Goal: Transaction & Acquisition: Book appointment/travel/reservation

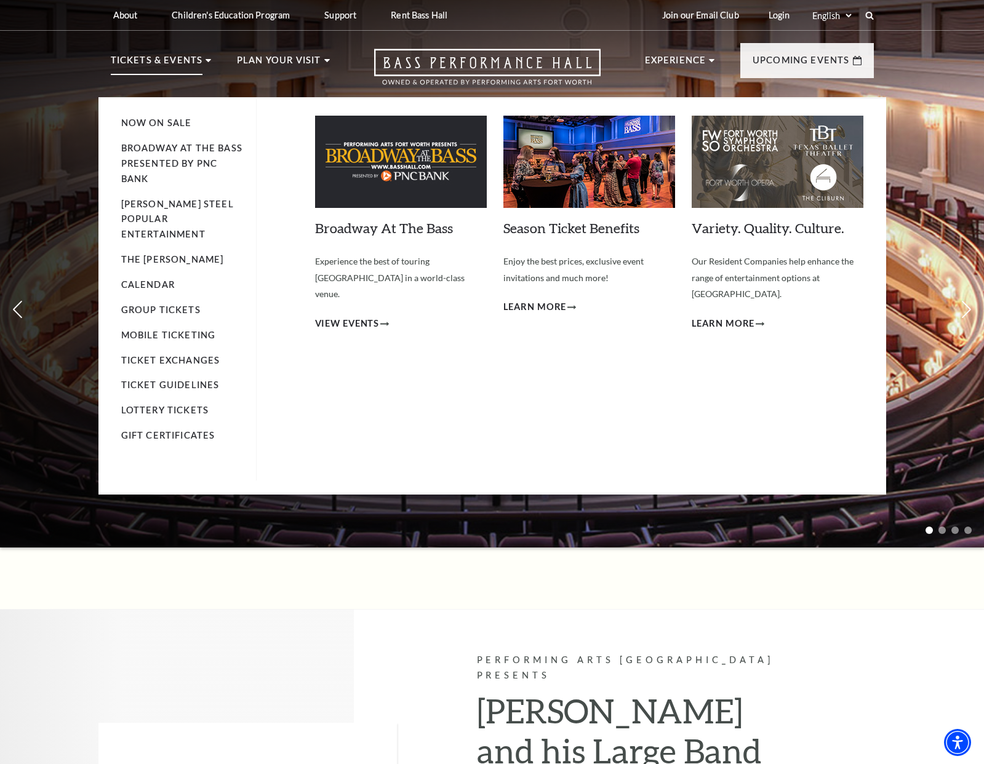
scroll to position [1, 0]
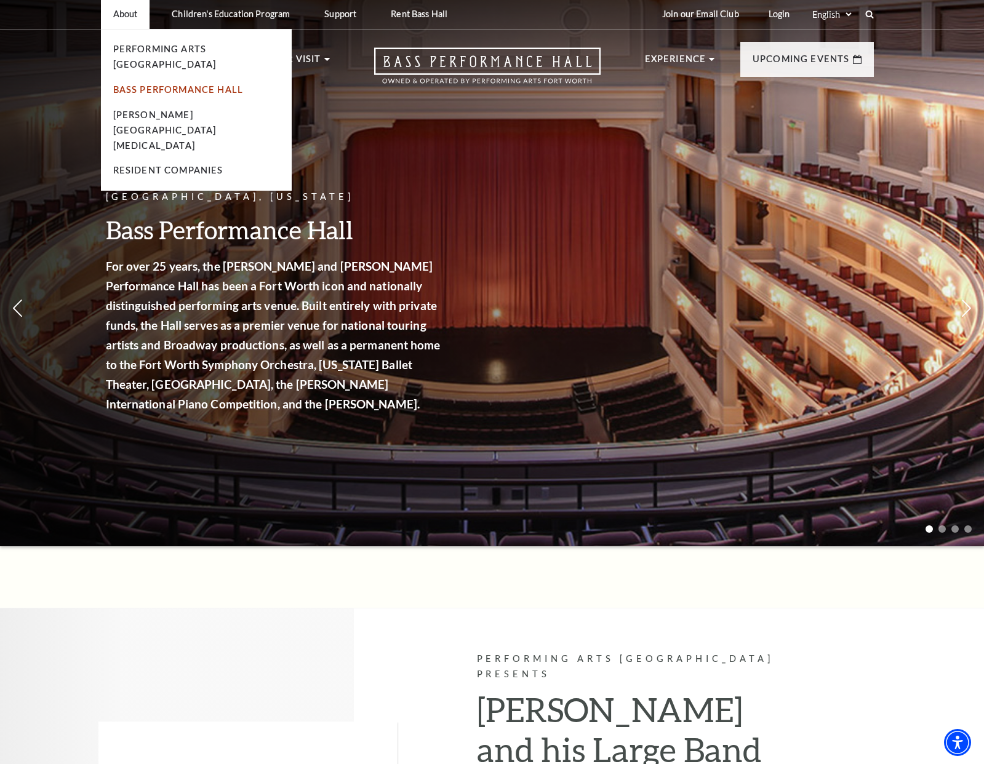
click at [153, 84] on link "Bass Performance Hall" at bounding box center [178, 89] width 130 height 10
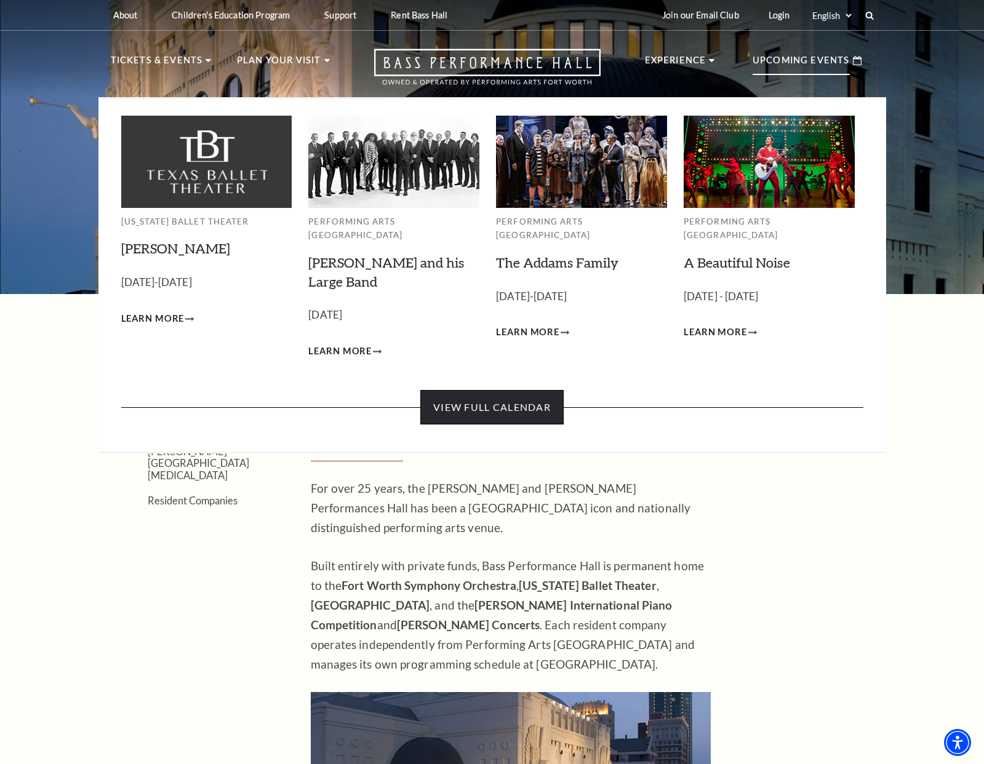
click at [536, 392] on link "View Full Calendar" at bounding box center [491, 407] width 143 height 34
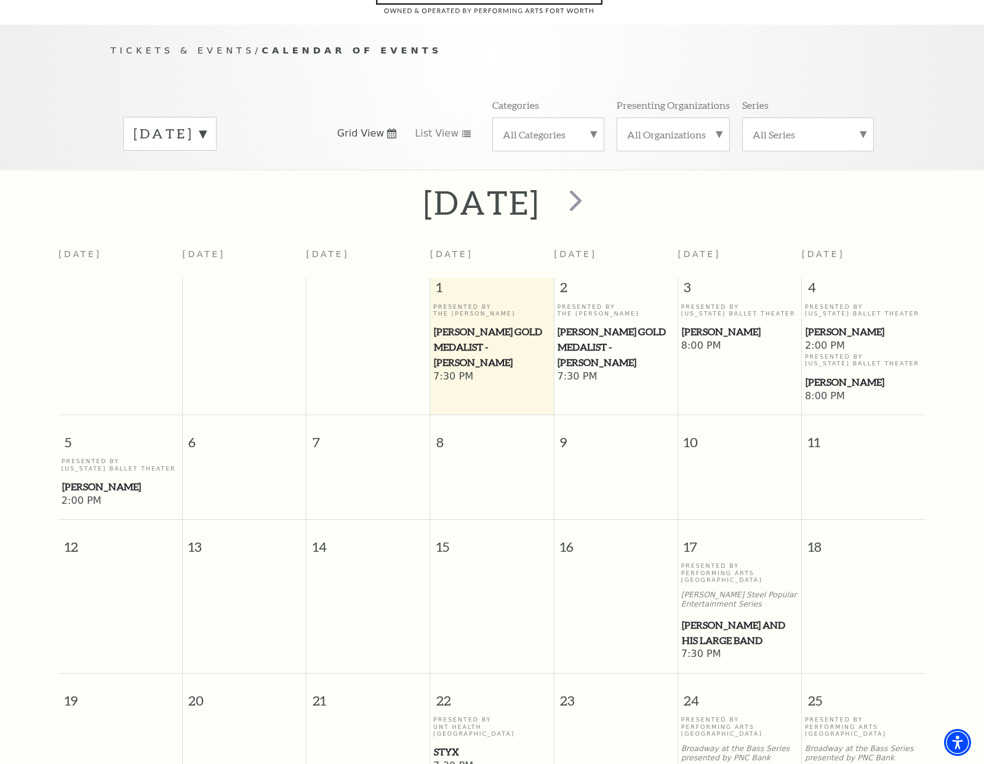
scroll to position [108, 0]
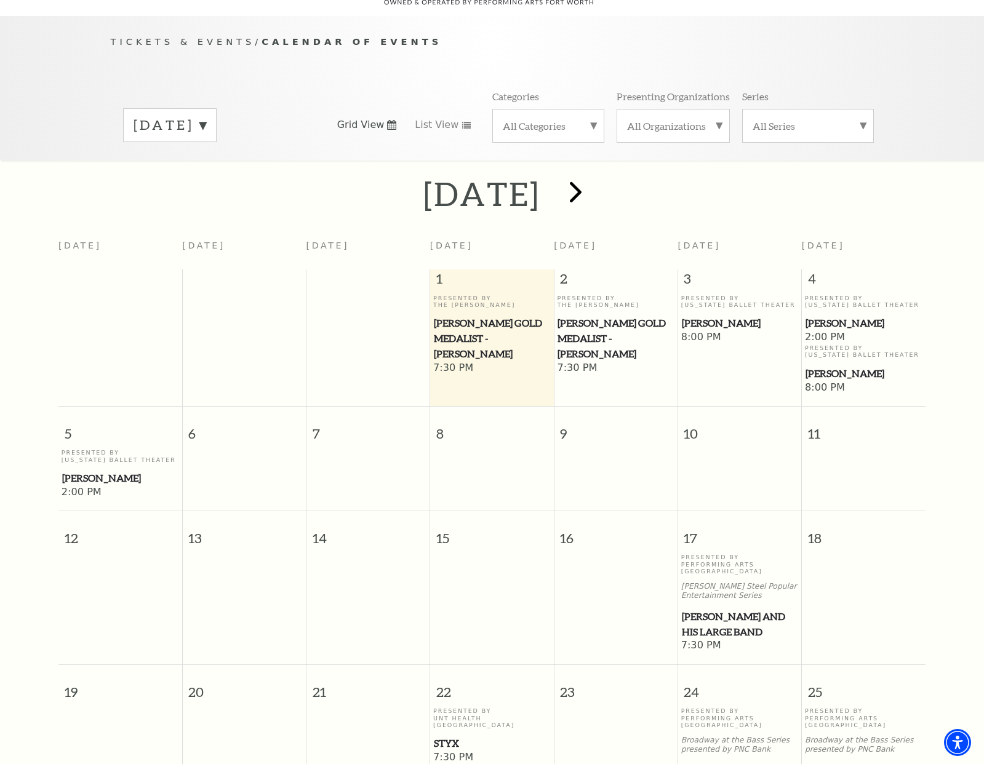
click at [593, 175] on span "next" at bounding box center [575, 191] width 35 height 35
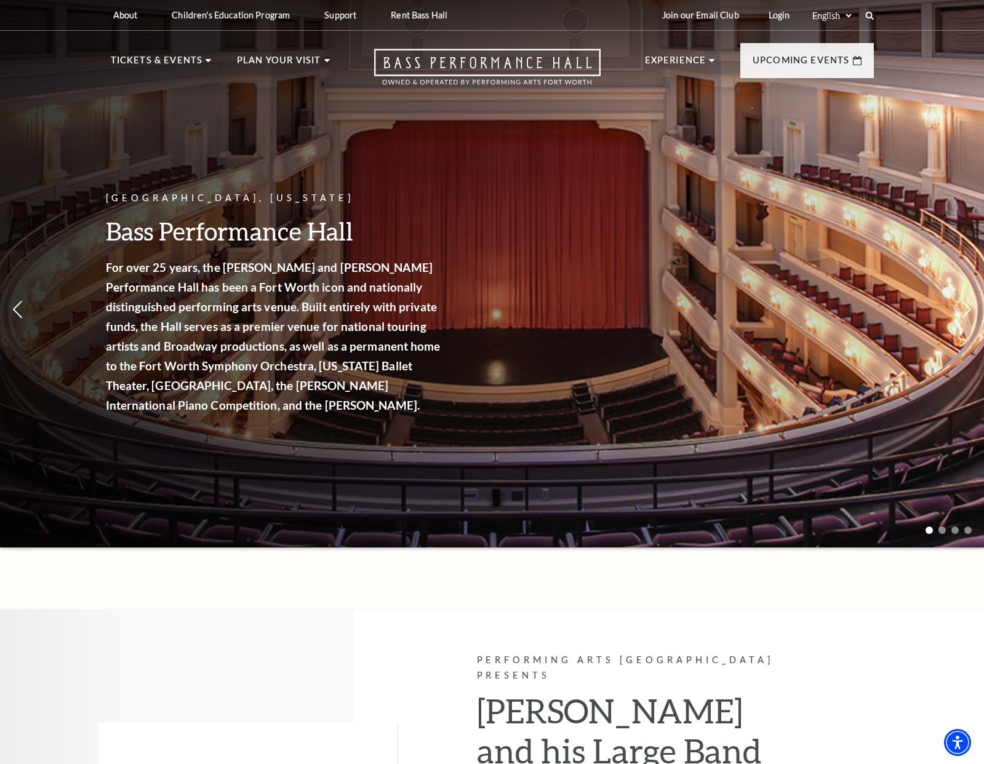
click at [869, 14] on icon at bounding box center [869, 15] width 9 height 9
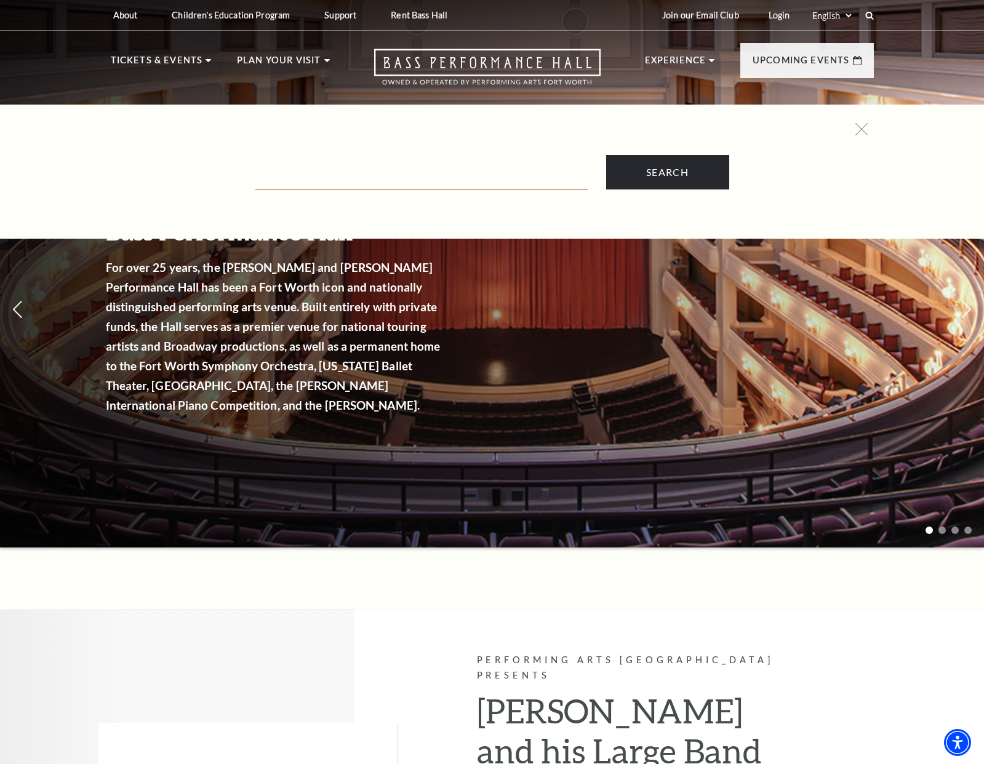
click at [398, 178] on input "Text field" at bounding box center [421, 176] width 332 height 25
type input "the nutcracker"
click at [667, 172] on input "Search" at bounding box center [667, 172] width 123 height 34
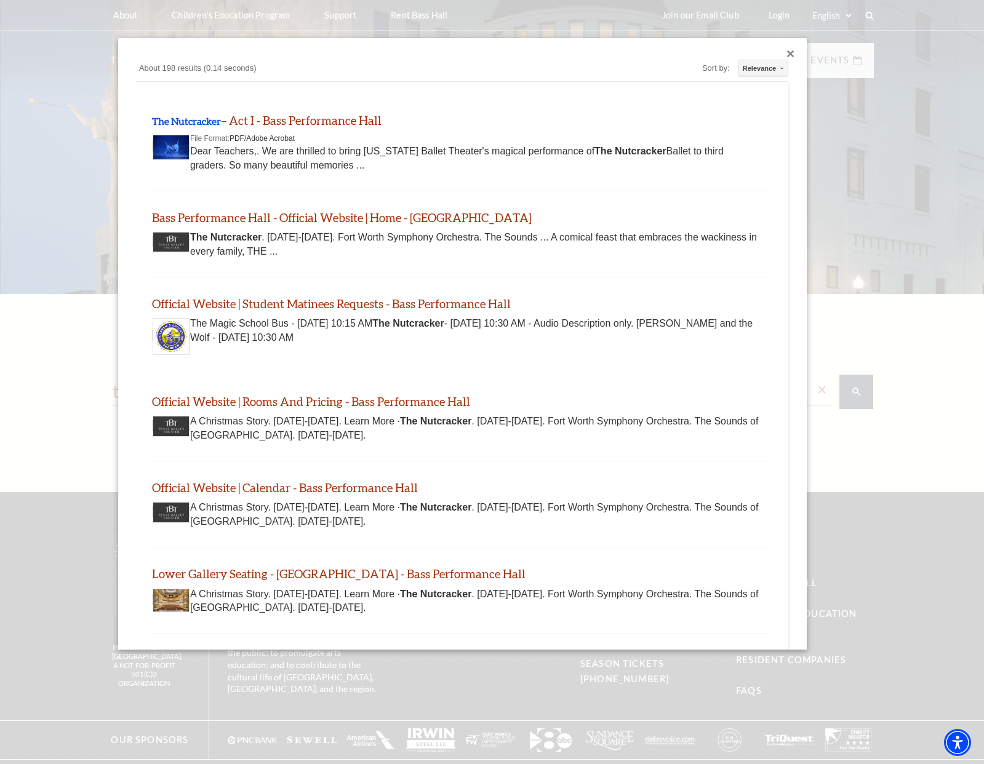
click at [642, 175] on div at bounding box center [492, 497] width 984 height 994
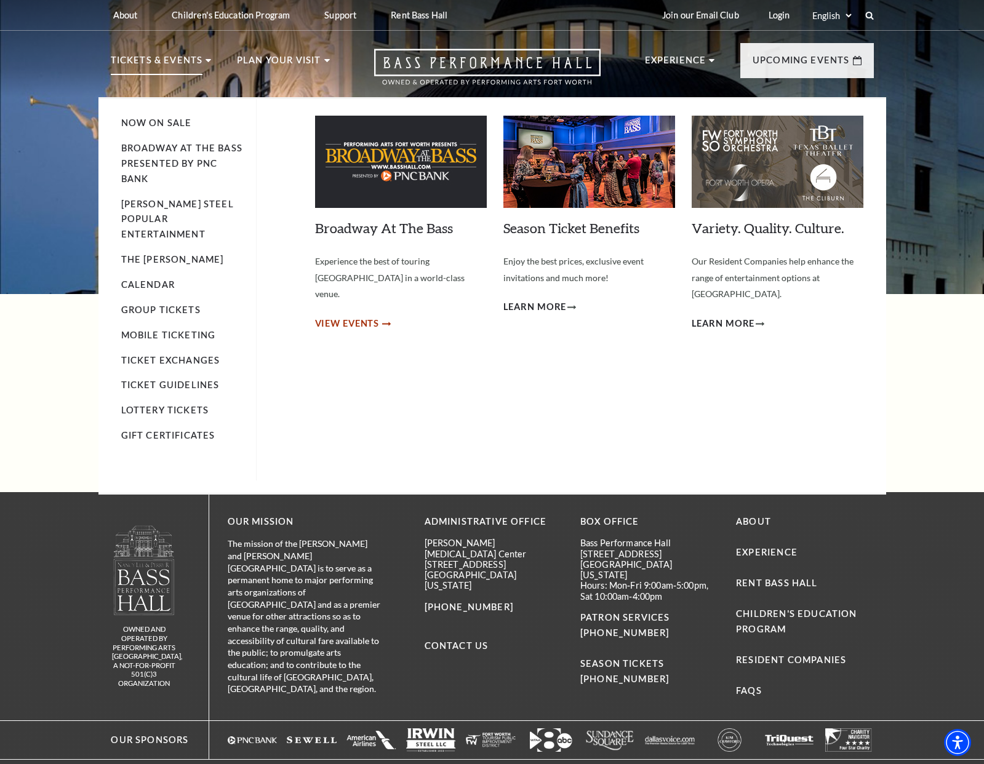
click at [354, 316] on span "View Events" at bounding box center [347, 323] width 65 height 15
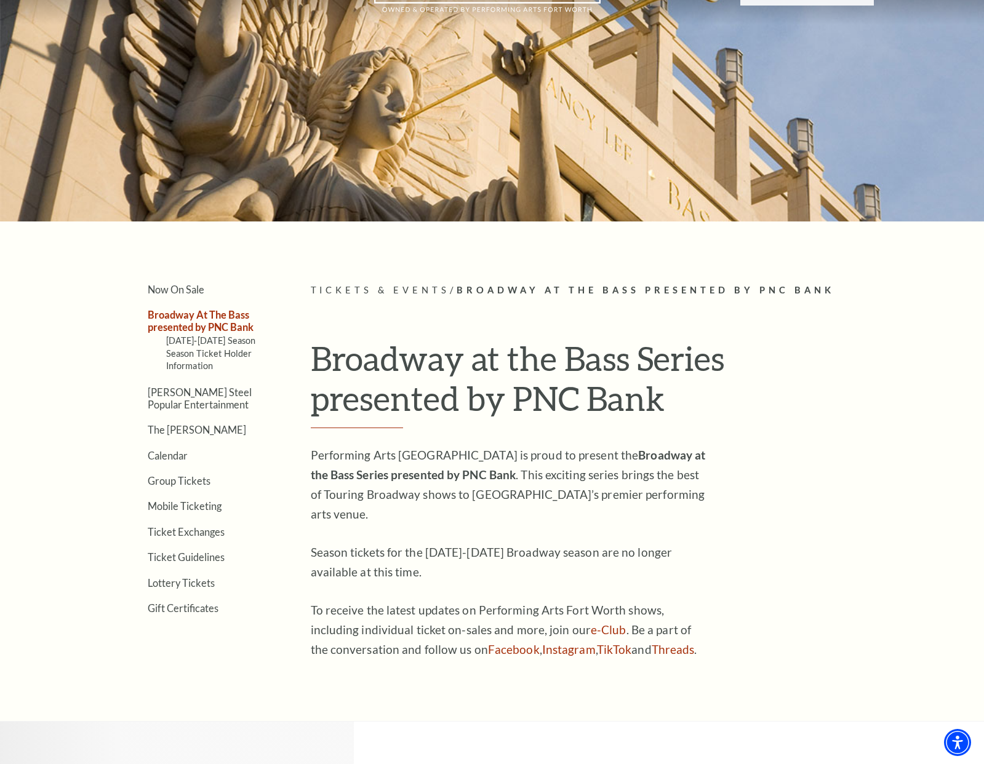
scroll to position [149, 0]
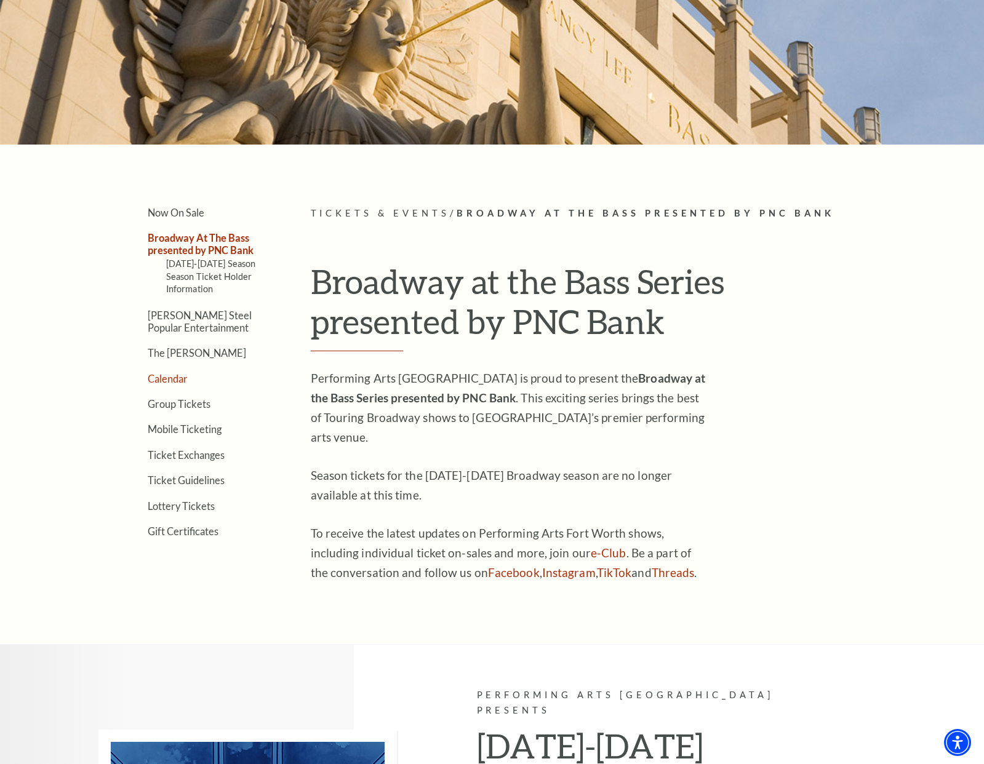
click at [170, 373] on link "Calendar" at bounding box center [168, 379] width 40 height 12
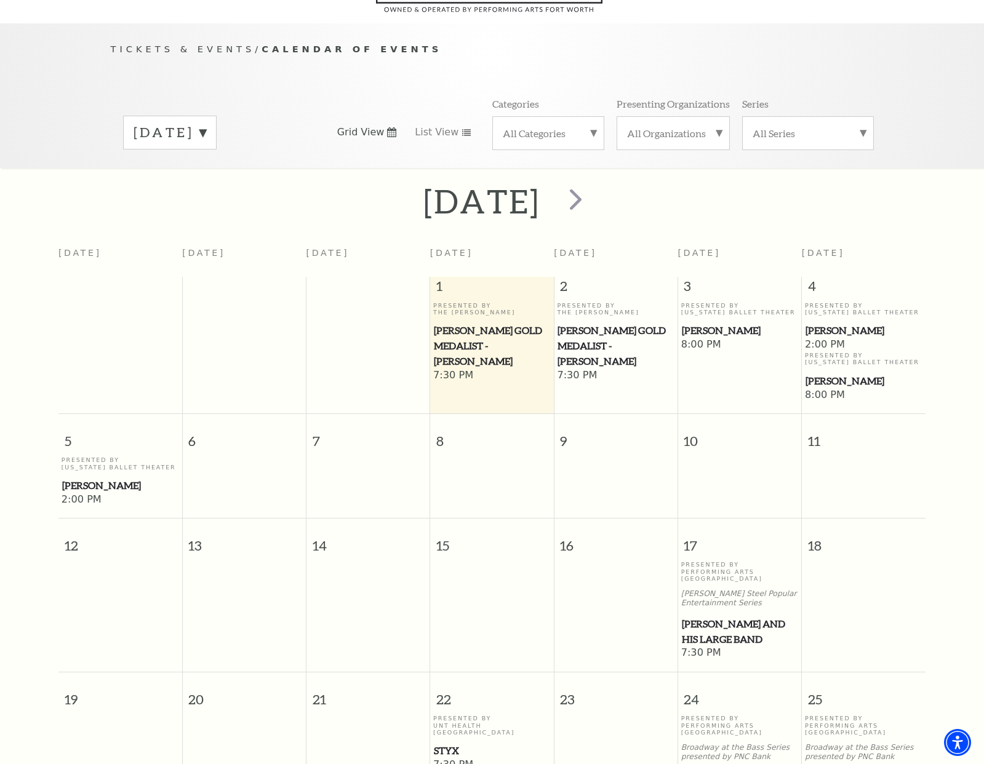
scroll to position [108, 0]
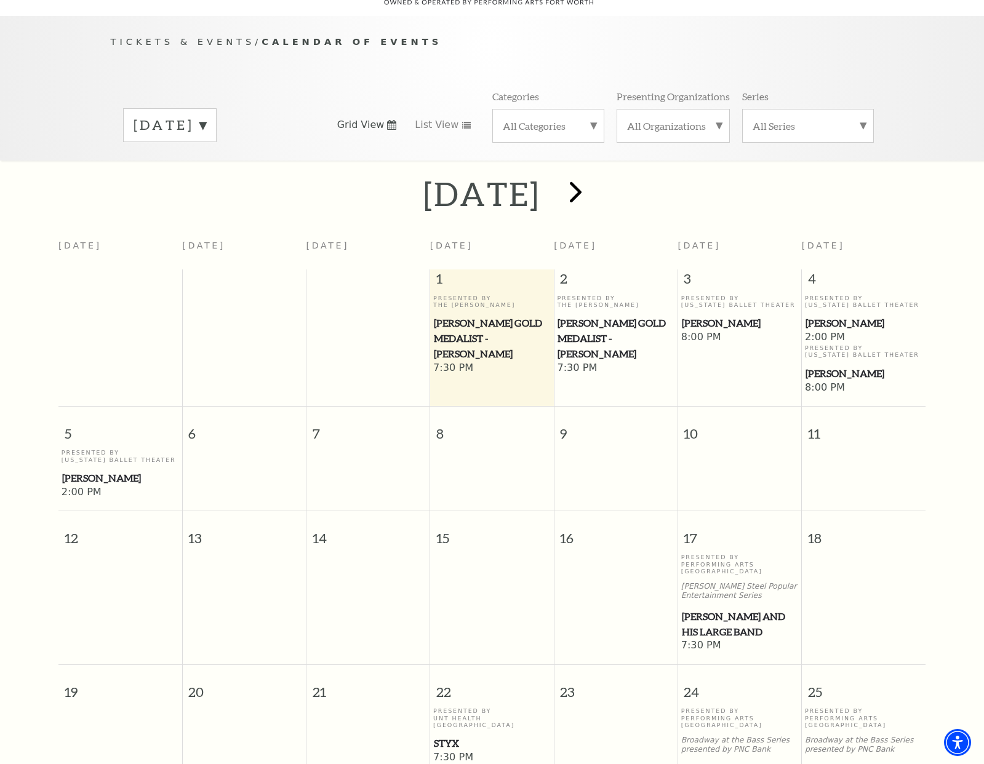
click at [593, 177] on span "next" at bounding box center [575, 191] width 35 height 35
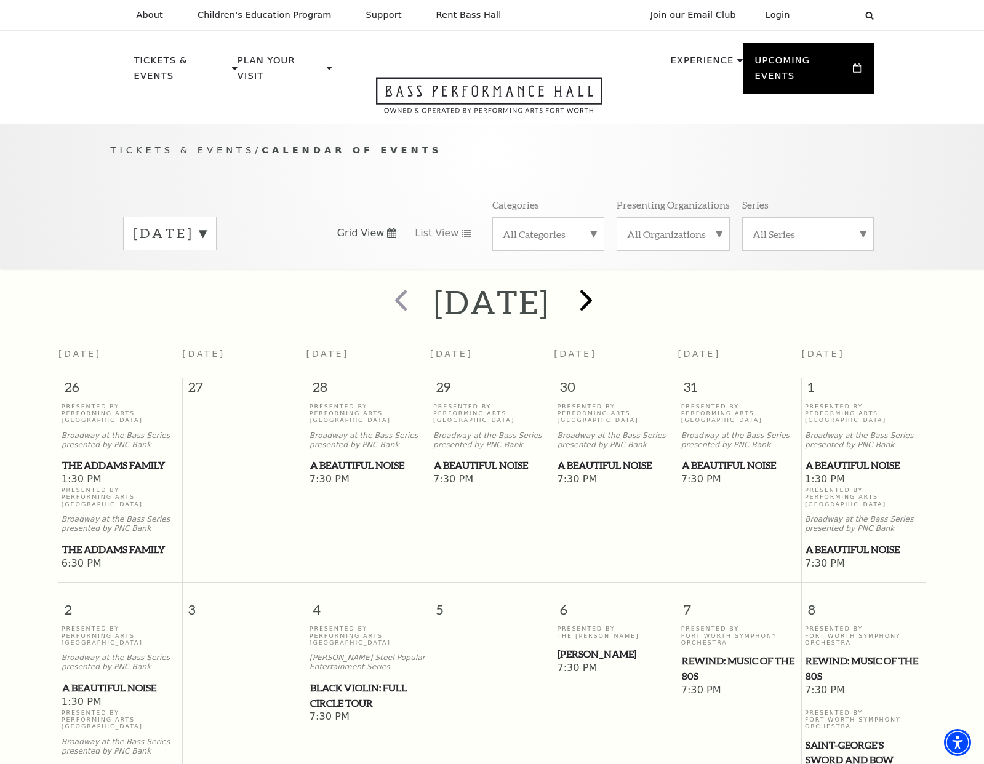
scroll to position [0, 0]
click at [603, 282] on span "next" at bounding box center [585, 299] width 35 height 35
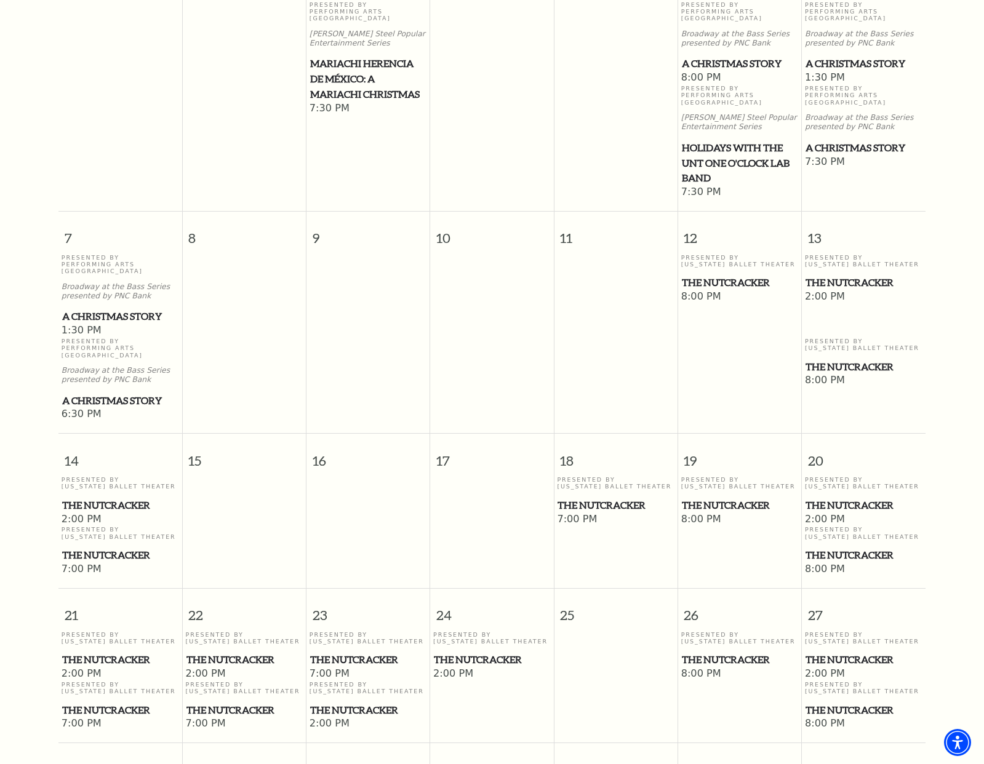
scroll to position [404, 0]
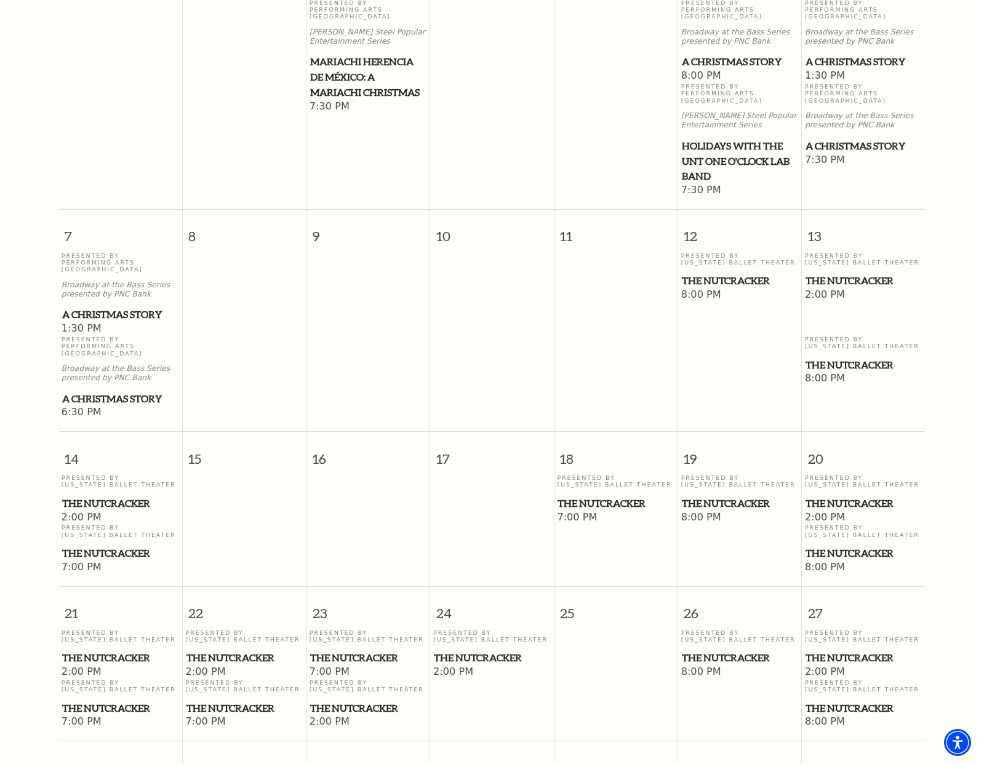
click at [813, 273] on span "The Nutcracker" at bounding box center [863, 280] width 116 height 15
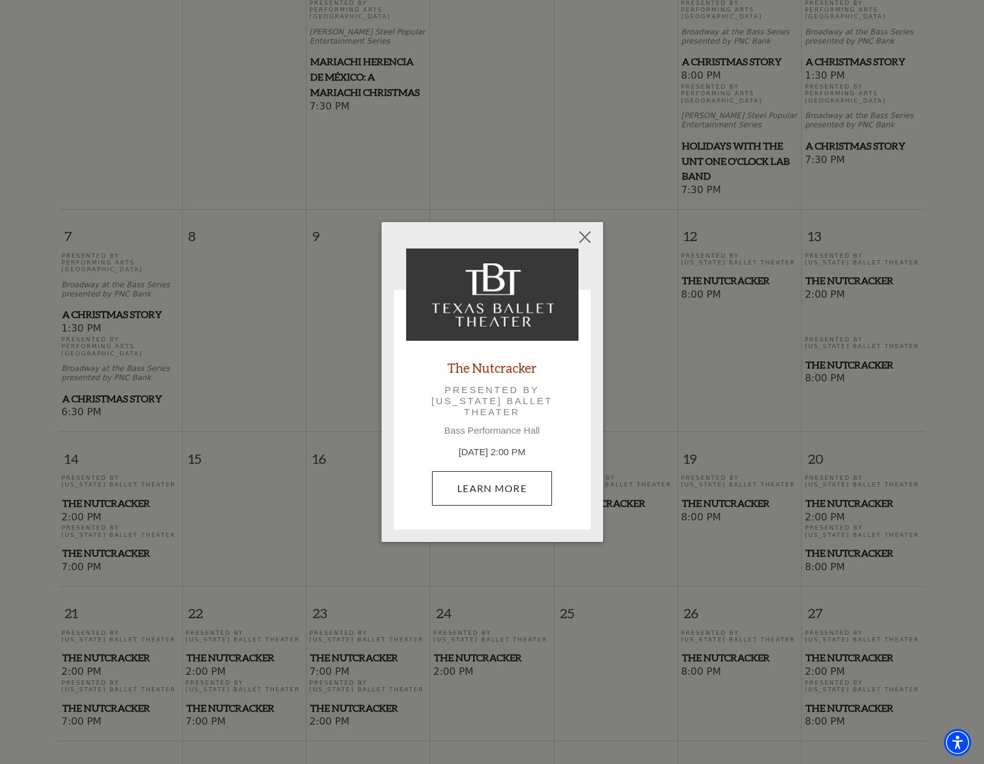
click at [525, 488] on link "Learn More" at bounding box center [492, 488] width 120 height 34
